Goal: Task Accomplishment & Management: Use online tool/utility

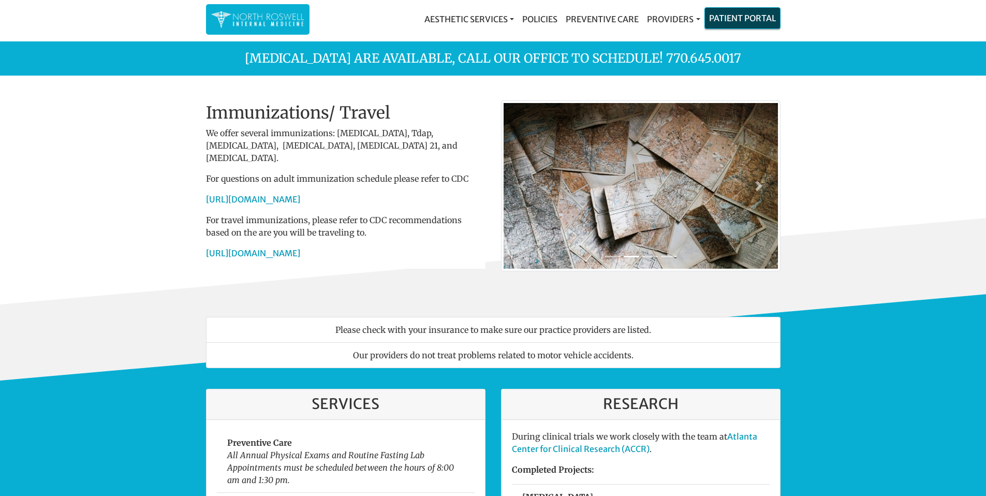
click at [724, 14] on link "Patient Portal" at bounding box center [742, 18] width 75 height 21
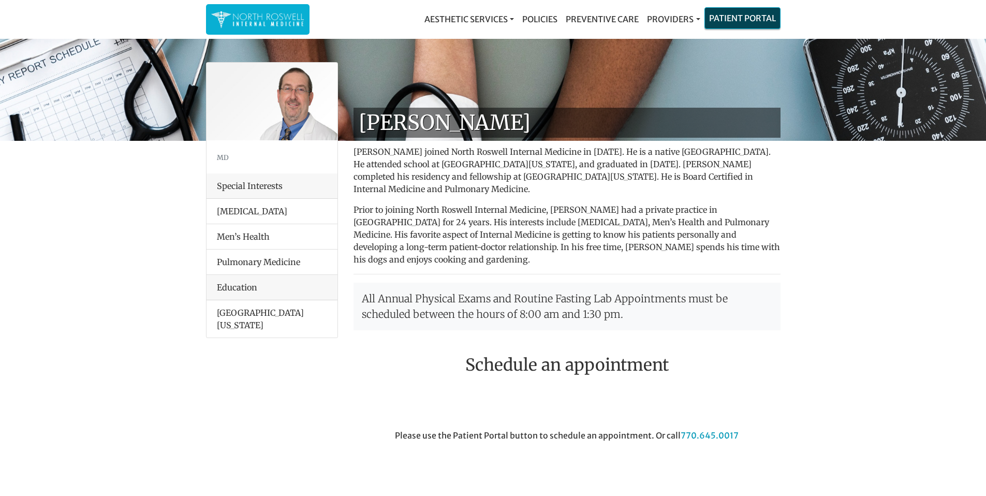
click at [736, 16] on link "Patient Portal" at bounding box center [742, 18] width 75 height 21
